Goal: Task Accomplishment & Management: Manage account settings

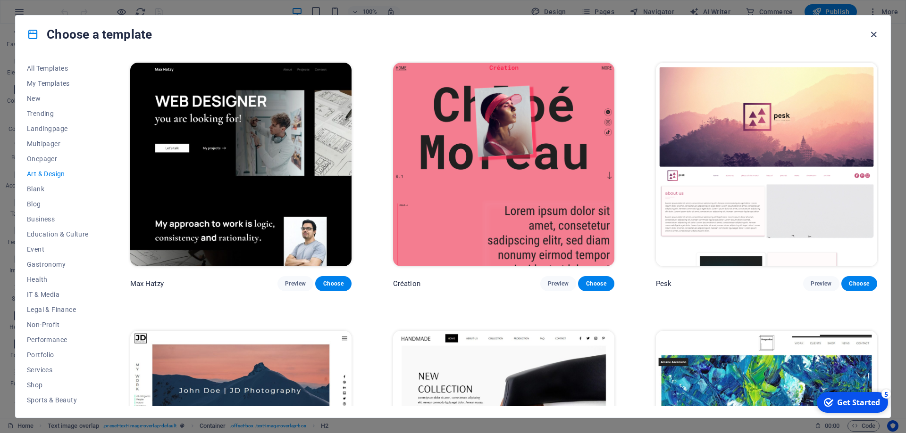
scroll to position [805, 0]
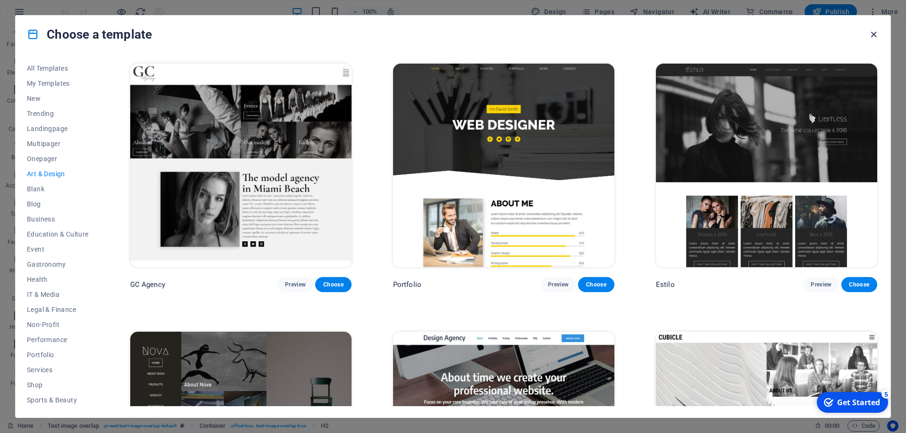
click at [873, 35] on icon "button" at bounding box center [873, 34] width 11 height 11
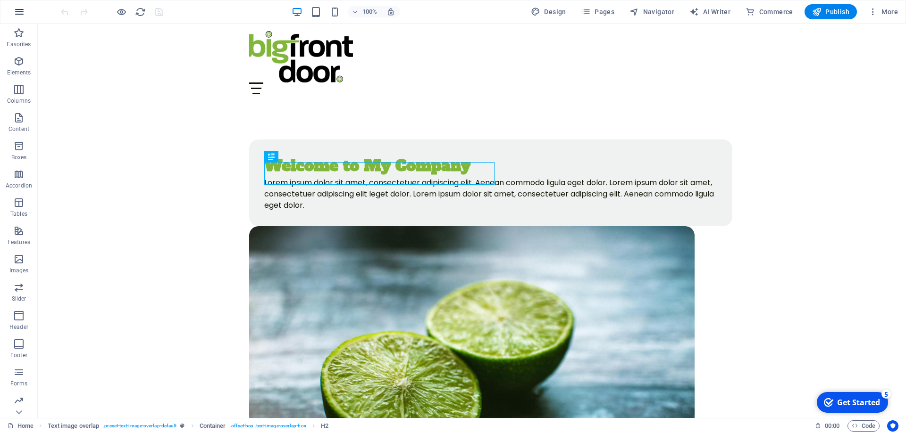
click at [21, 16] on icon "button" at bounding box center [19, 11] width 11 height 11
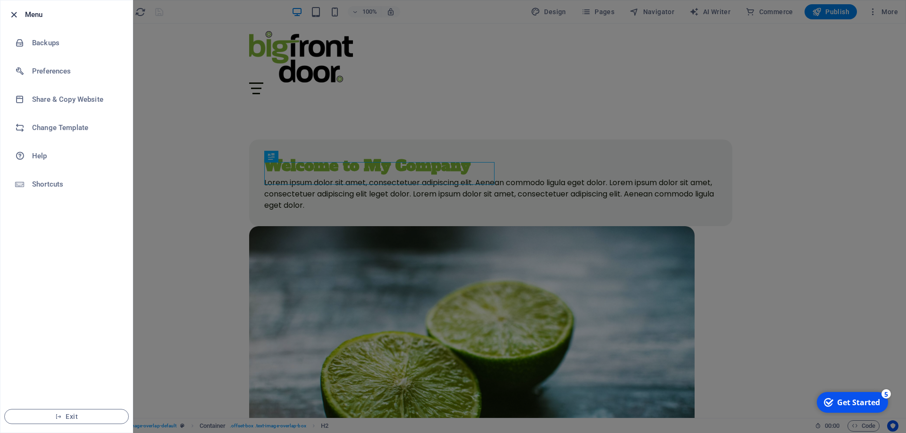
click at [10, 11] on icon "button" at bounding box center [13, 14] width 11 height 11
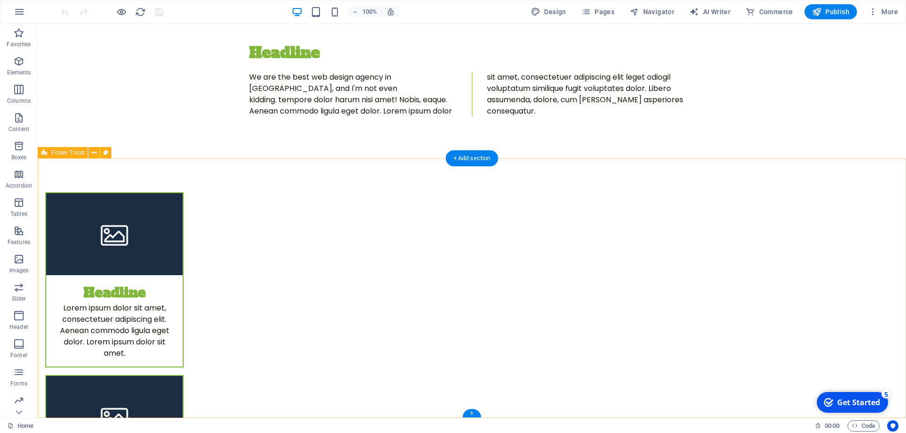
scroll to position [0, 0]
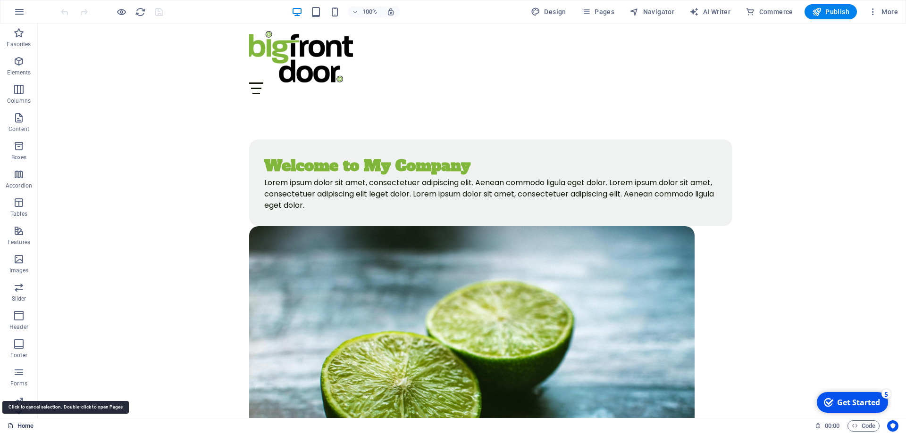
click at [24, 423] on link "Home" at bounding box center [21, 426] width 26 height 11
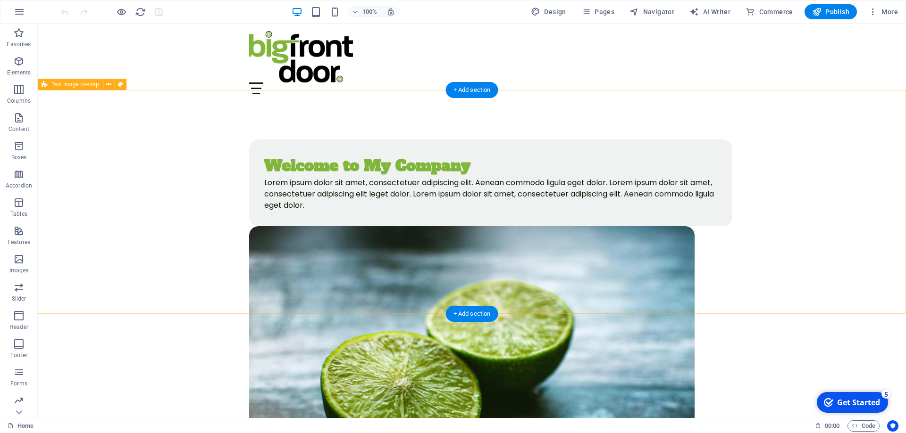
click at [182, 195] on div "Welcome to My Company Lorem ipsum dolor sit amet, consectetuer adipiscing elit.…" at bounding box center [472, 331] width 868 height 459
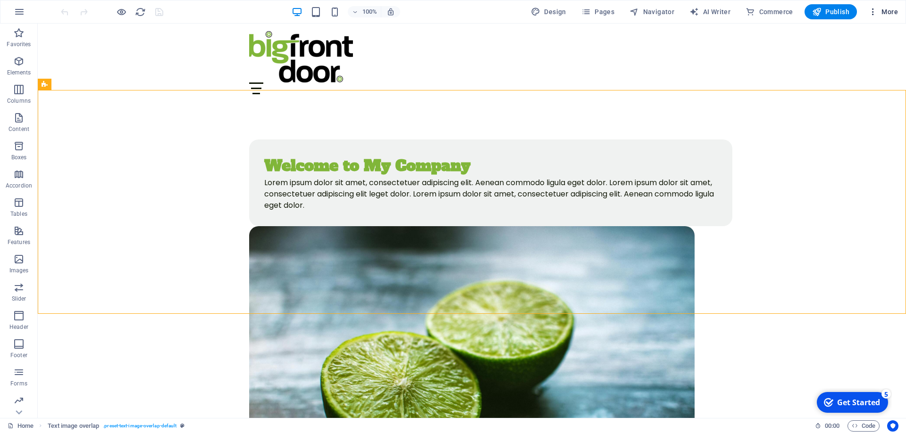
click at [887, 9] on span "More" at bounding box center [883, 11] width 30 height 9
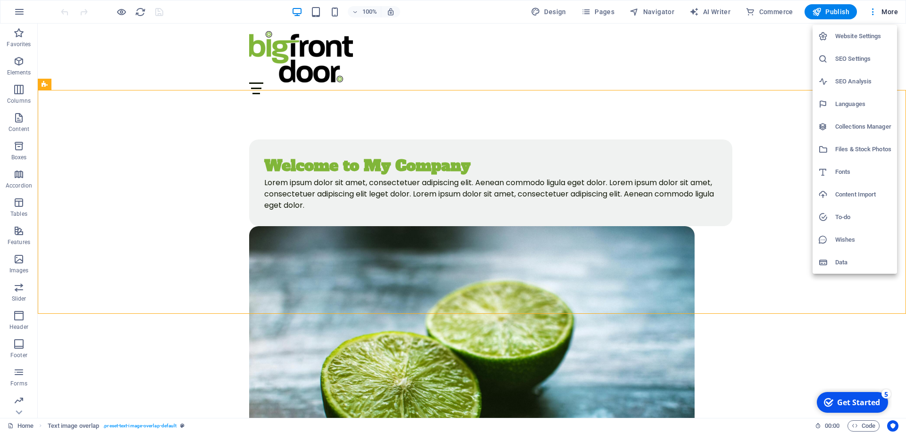
click at [170, 137] on div at bounding box center [453, 216] width 906 height 433
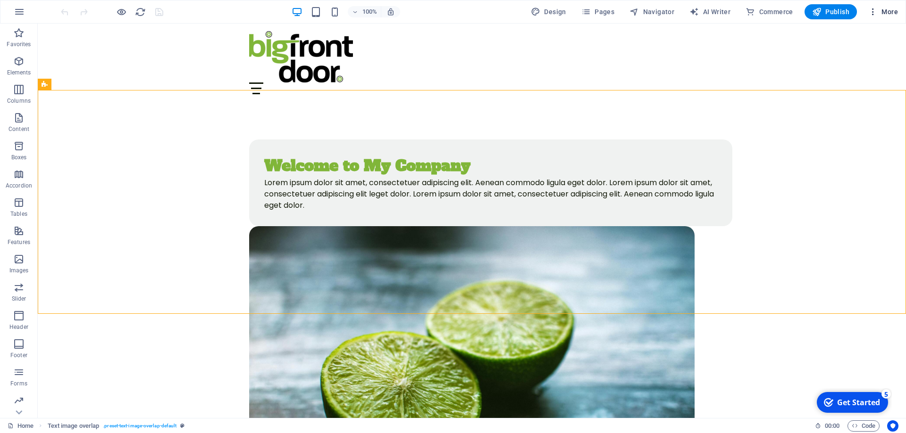
click at [875, 6] on button "More" at bounding box center [882, 11] width 37 height 15
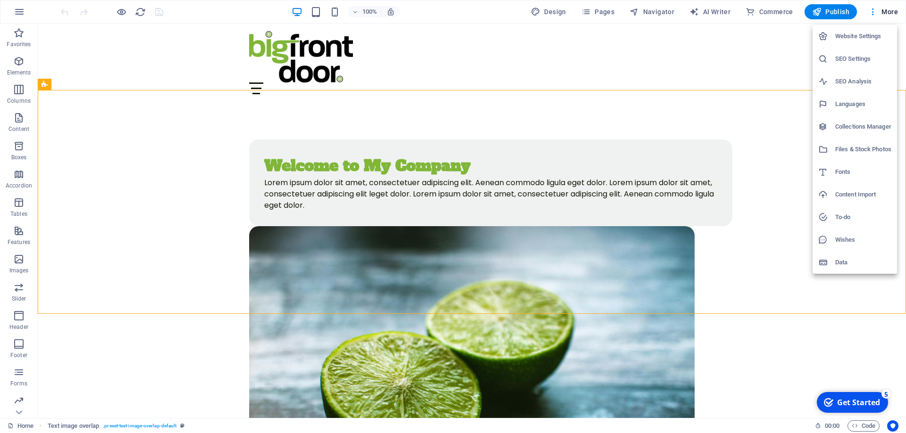
click at [850, 238] on h6 "Wishes" at bounding box center [863, 239] width 56 height 11
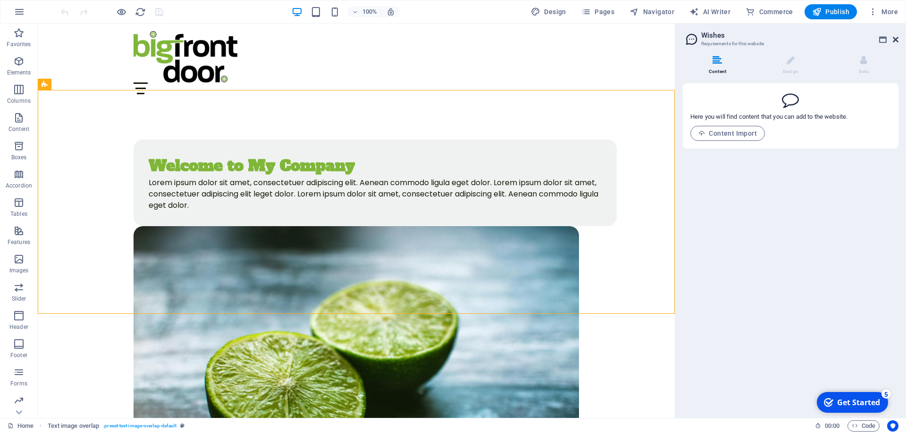
click at [893, 38] on icon at bounding box center [895, 40] width 6 height 8
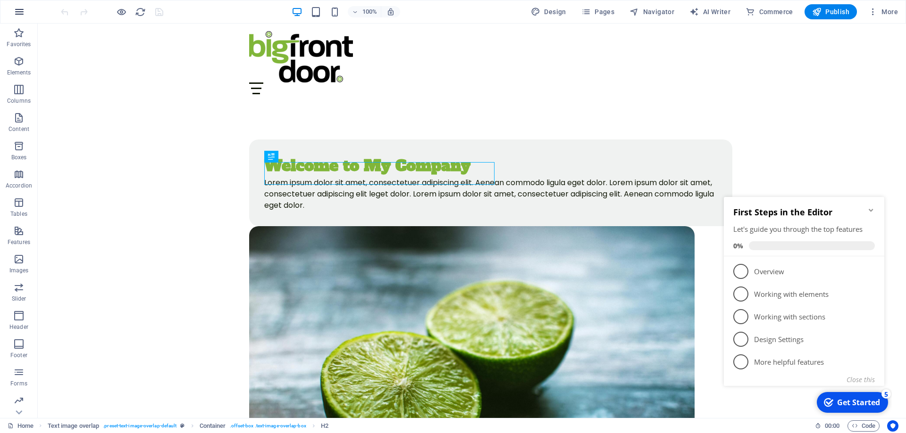
click at [19, 10] on icon "button" at bounding box center [19, 11] width 11 height 11
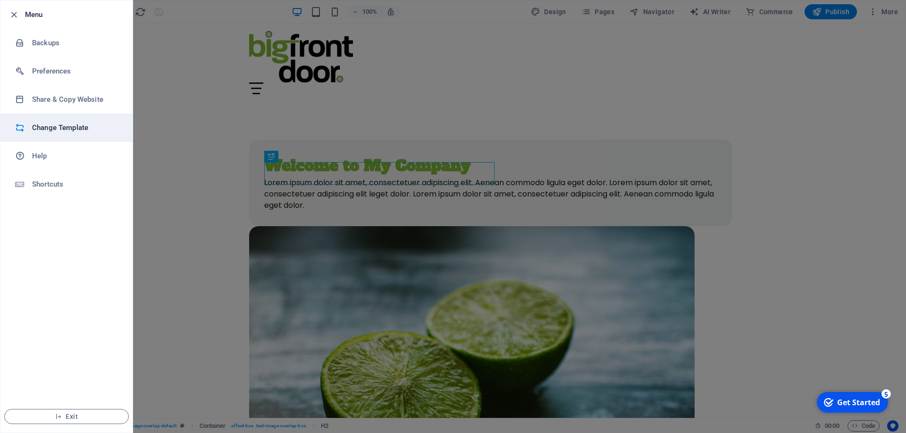
click at [52, 126] on h6 "Change Template" at bounding box center [75, 127] width 87 height 11
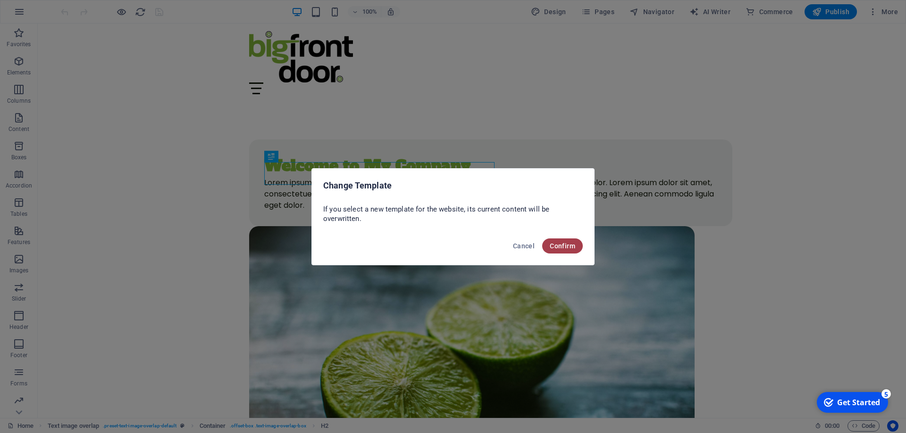
click at [554, 241] on button "Confirm" at bounding box center [562, 246] width 41 height 15
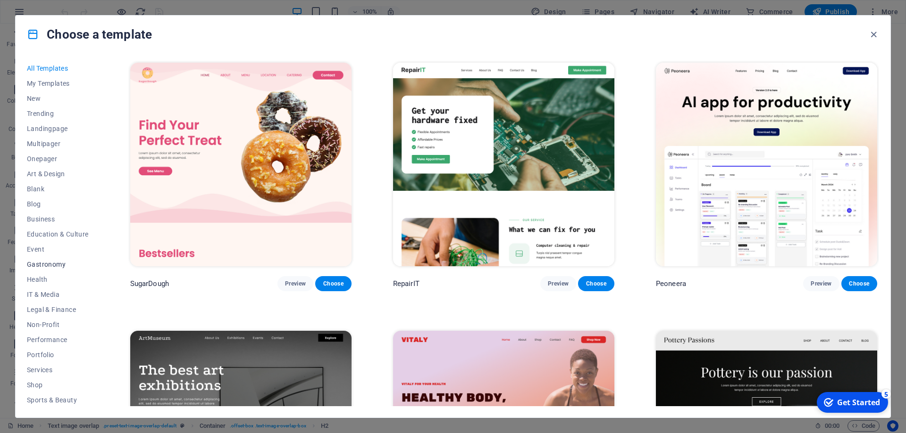
click at [55, 266] on span "Gastronomy" at bounding box center [58, 265] width 62 height 8
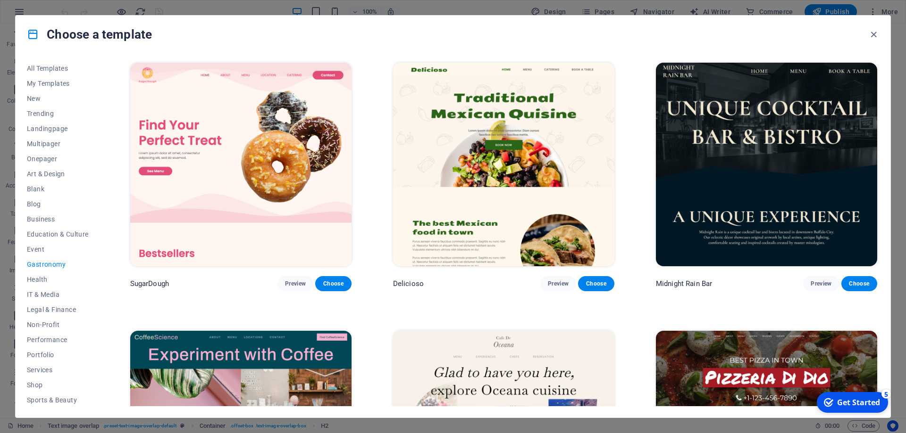
scroll to position [1229, 0]
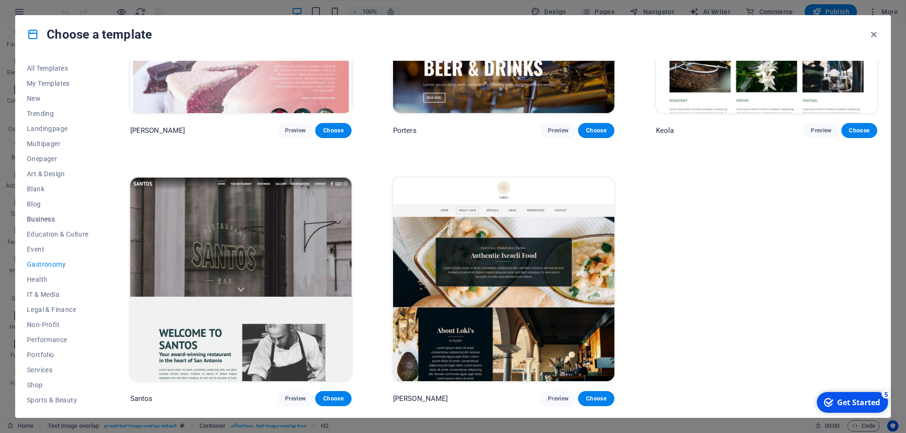
click at [39, 223] on span "Business" at bounding box center [58, 220] width 62 height 8
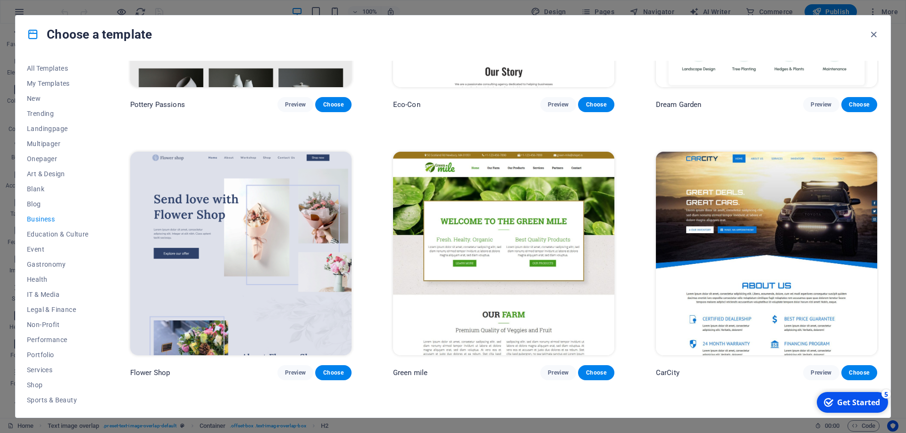
scroll to position [0, 0]
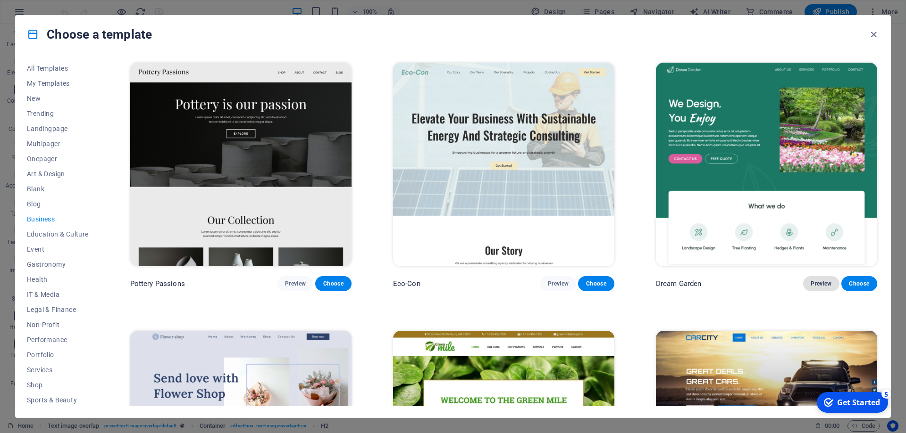
click at [828, 287] on span "Preview" at bounding box center [820, 284] width 21 height 8
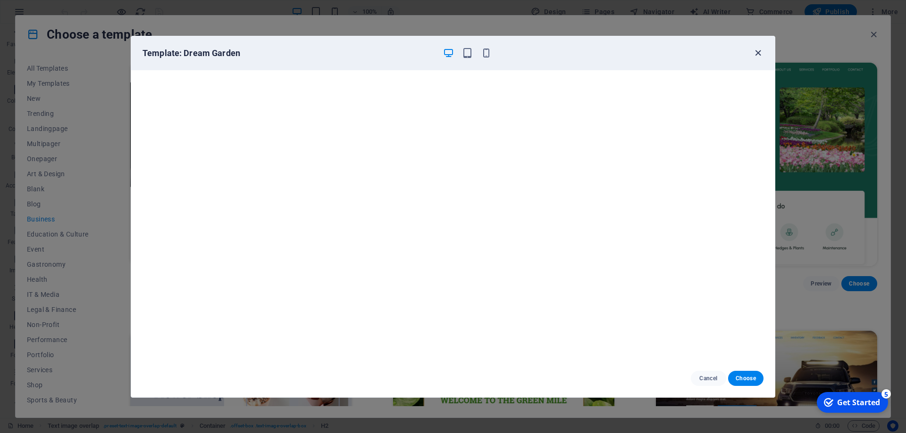
click at [759, 51] on icon "button" at bounding box center [757, 53] width 11 height 11
